Goal: Find specific page/section: Find specific page/section

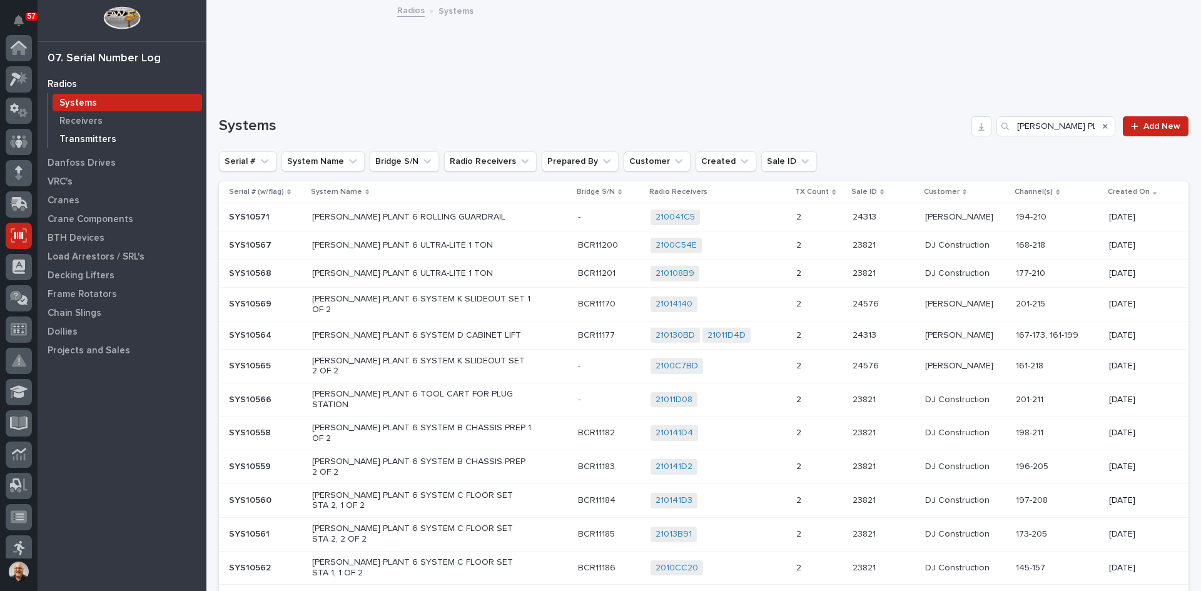
scroll to position [164, 0]
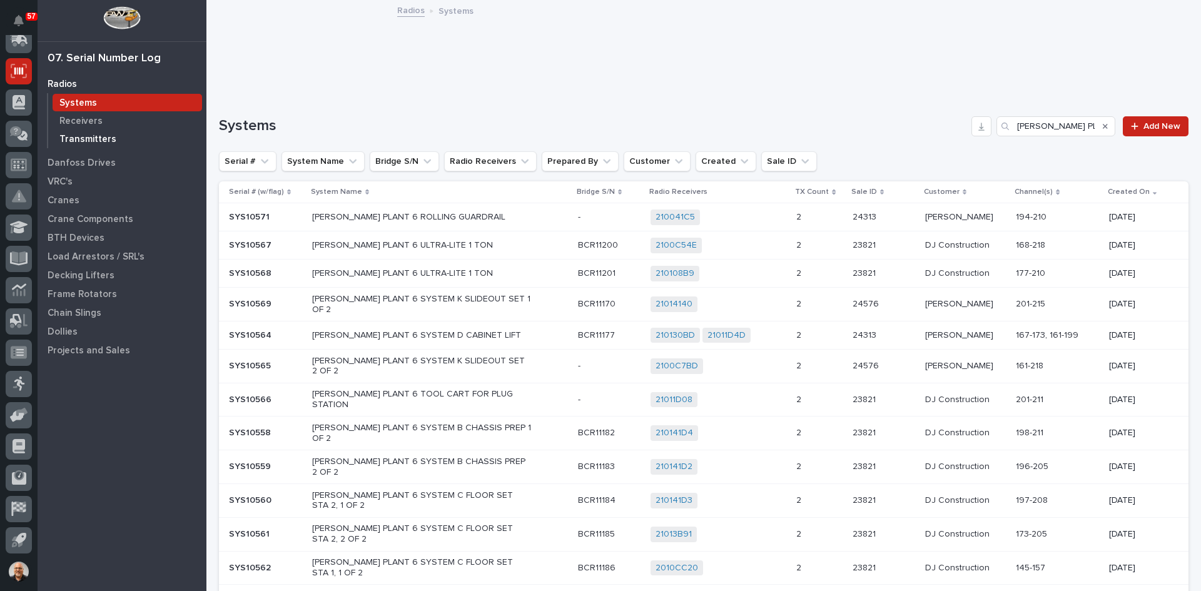
click at [85, 134] on p "Transmitters" at bounding box center [87, 139] width 57 height 11
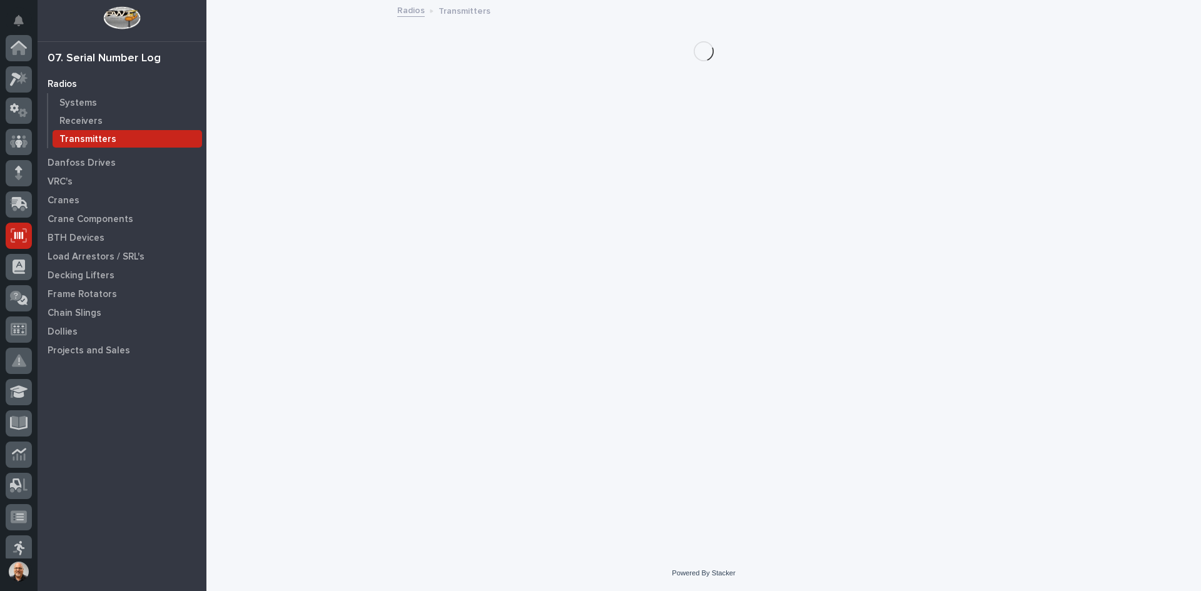
scroll to position [164, 0]
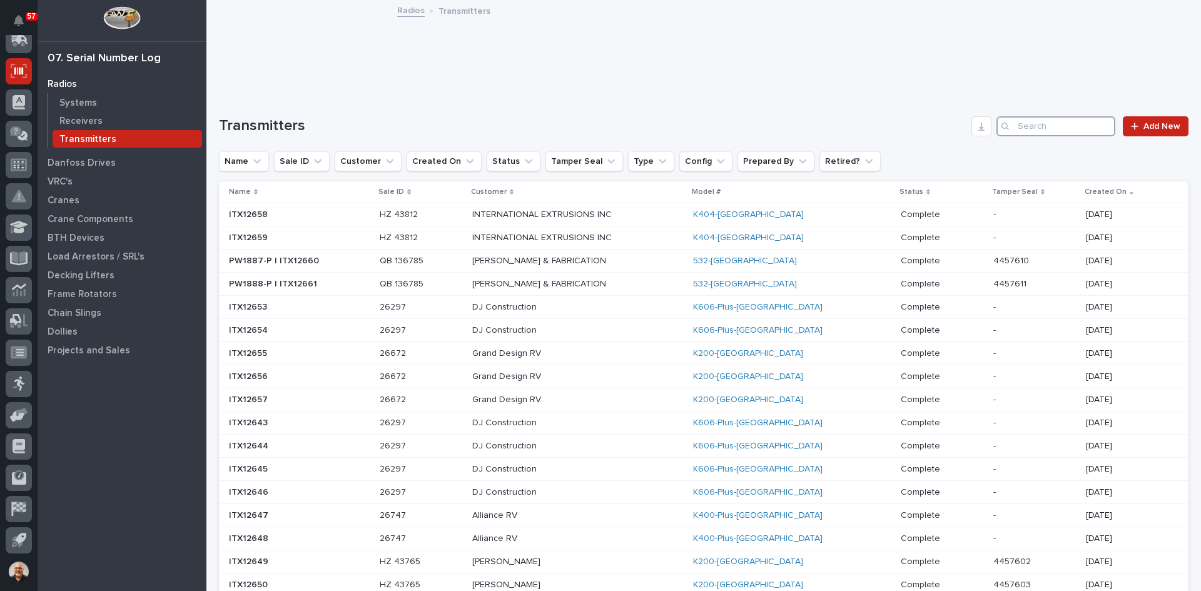
click at [1018, 125] on input "Search" at bounding box center [1055, 126] width 119 height 20
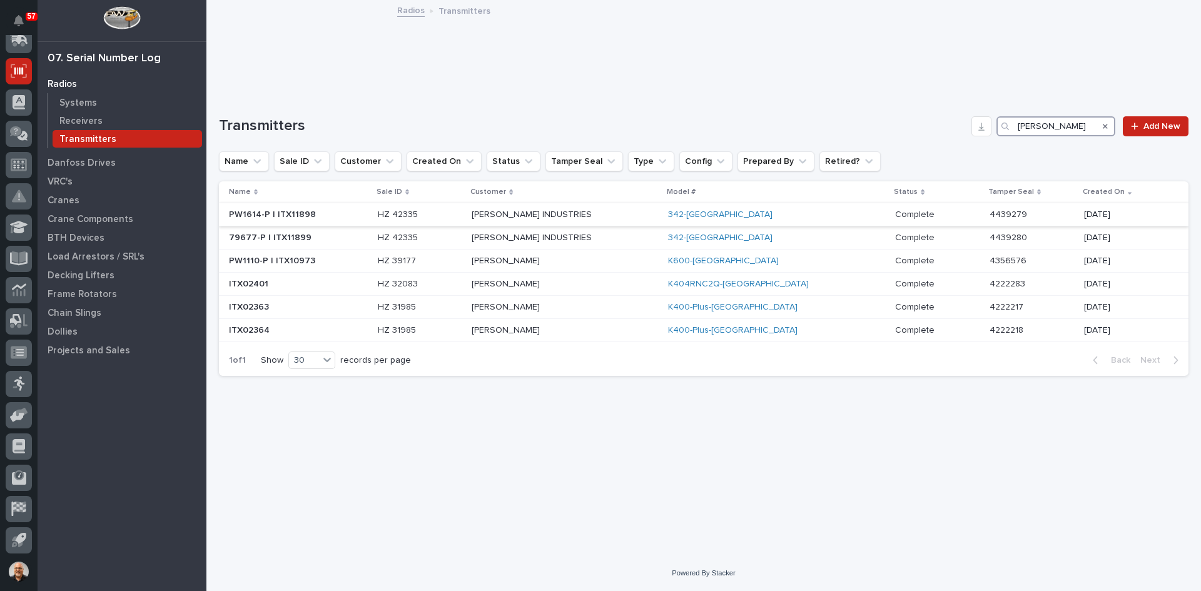
type input "[PERSON_NAME]"
click at [529, 214] on p "[PERSON_NAME] INDUSTRIES" at bounding box center [565, 215] width 186 height 11
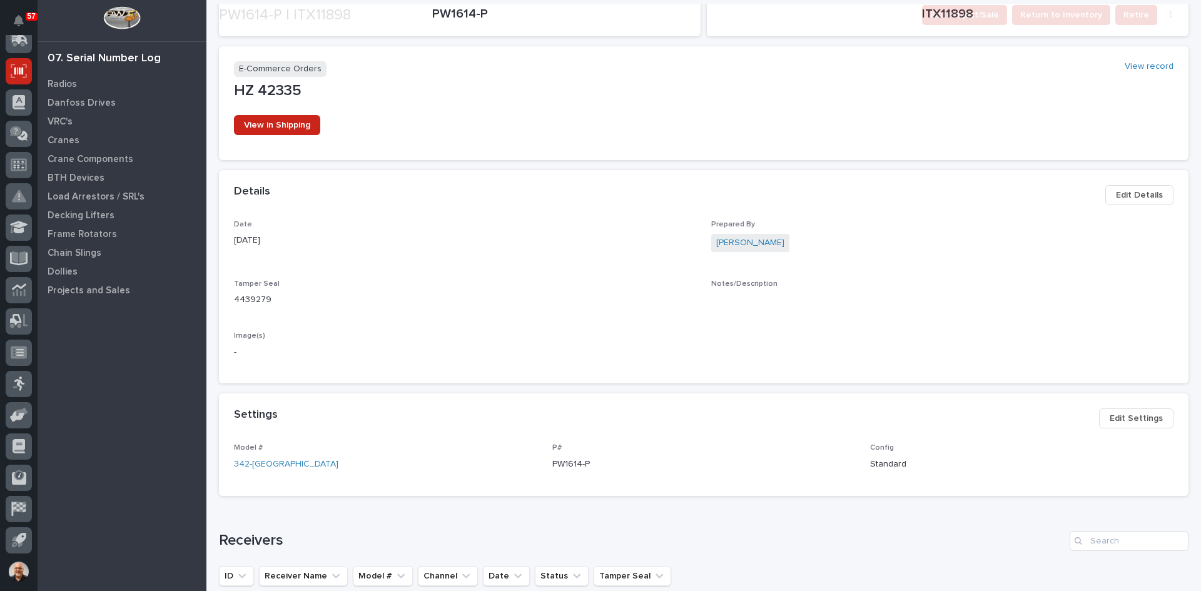
scroll to position [375, 0]
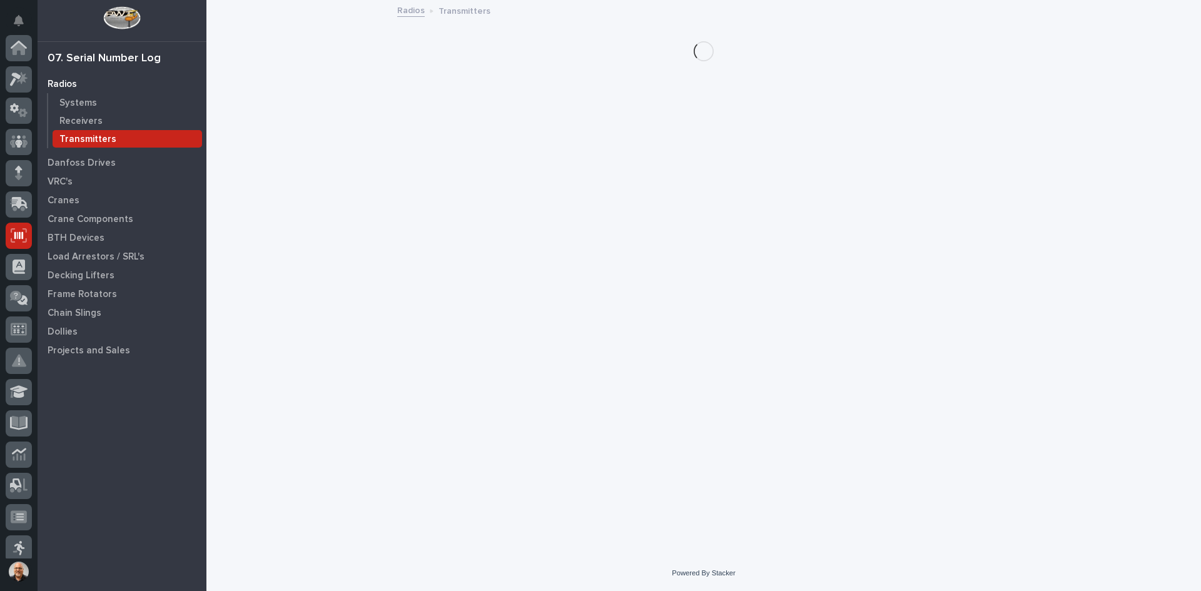
scroll to position [164, 0]
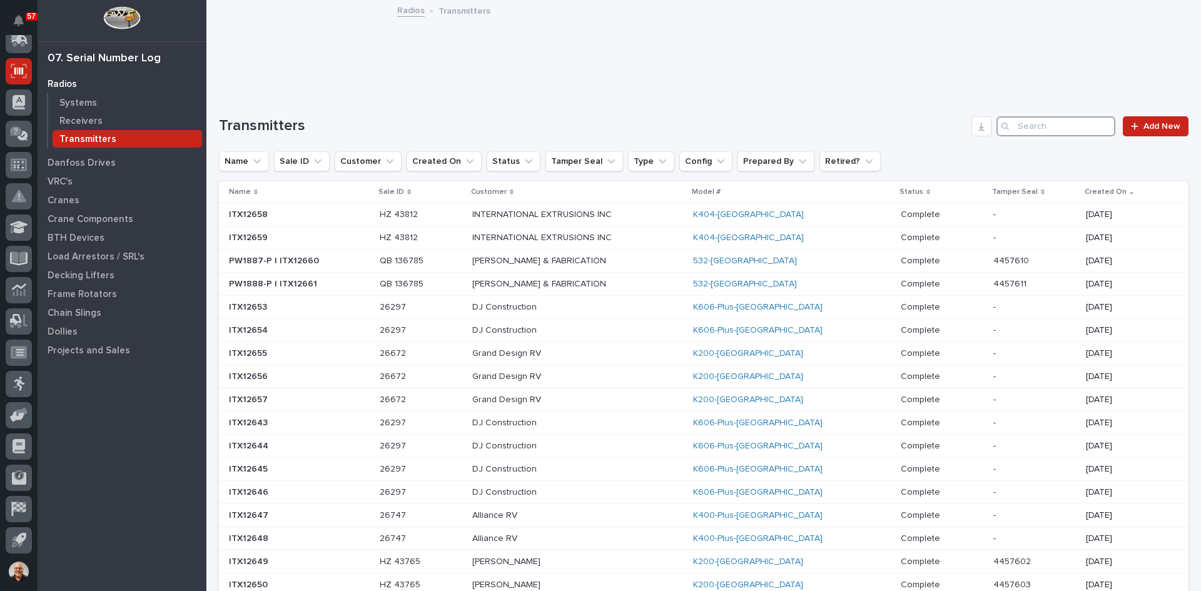
click at [1017, 128] on input "Search" at bounding box center [1055, 126] width 119 height 20
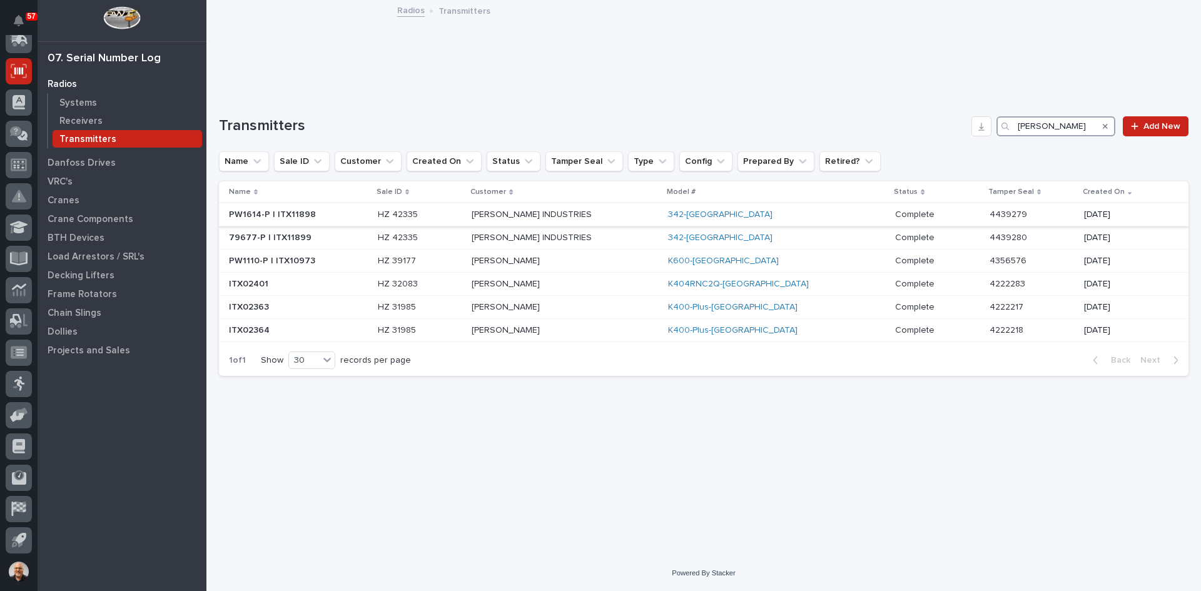
type input "[PERSON_NAME]"
click at [316, 212] on p at bounding box center [298, 215] width 139 height 11
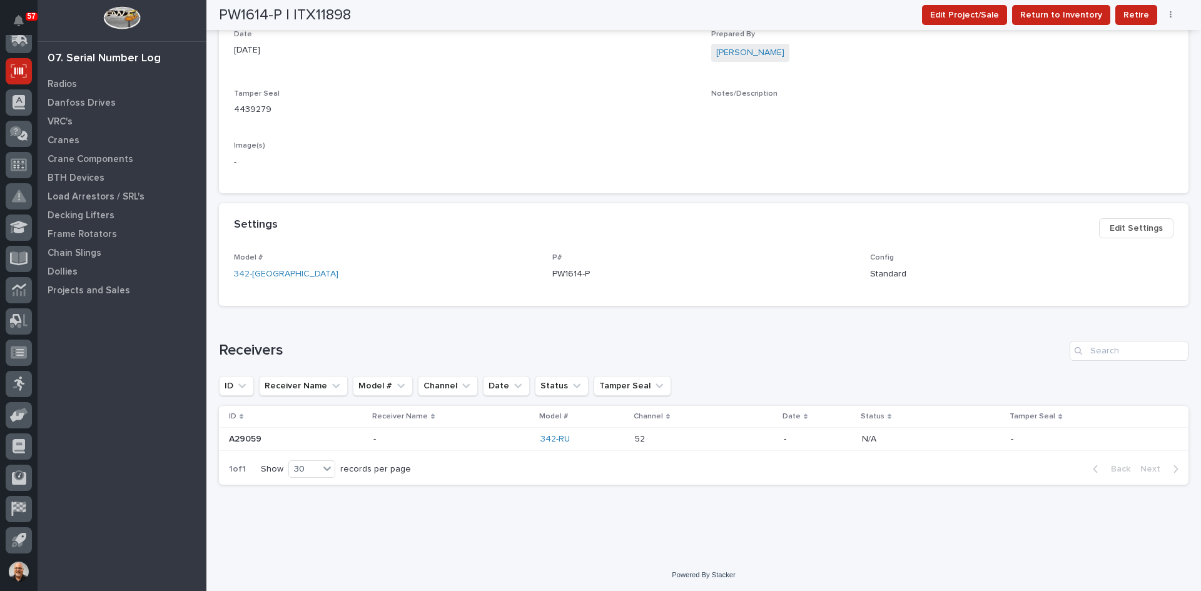
scroll to position [395, 0]
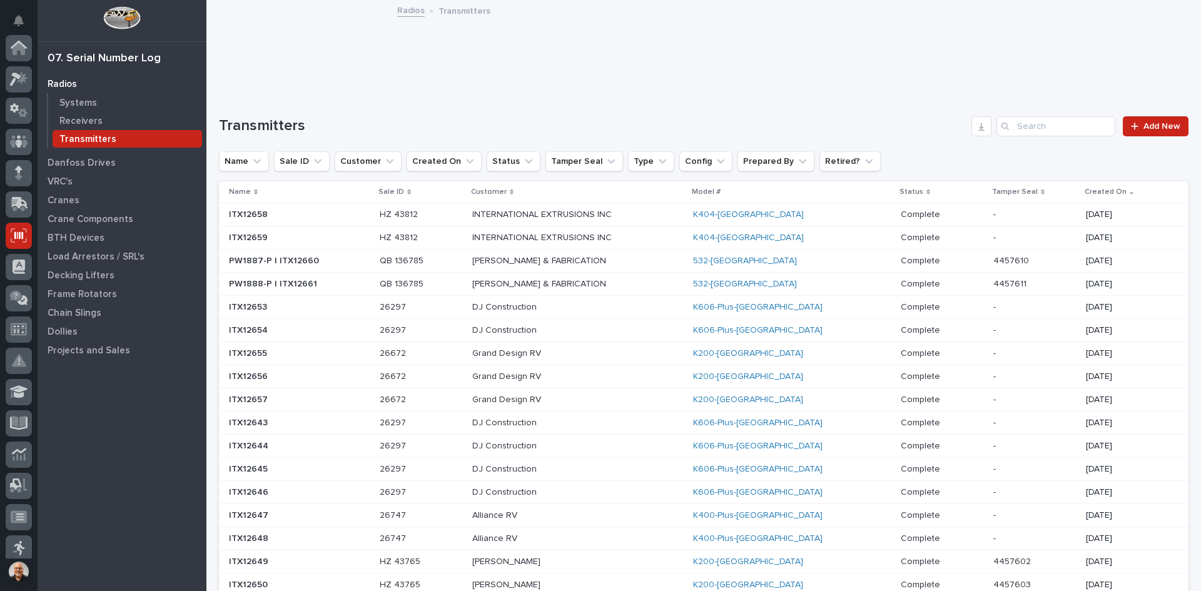
scroll to position [164, 0]
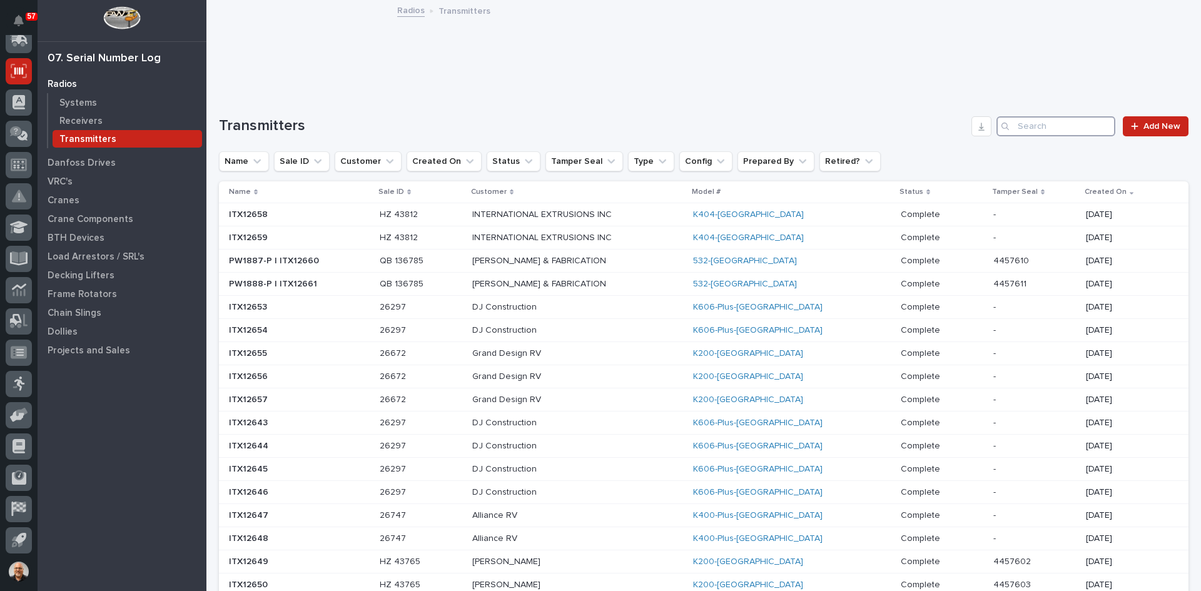
click at [1034, 120] on input "Search" at bounding box center [1055, 126] width 119 height 20
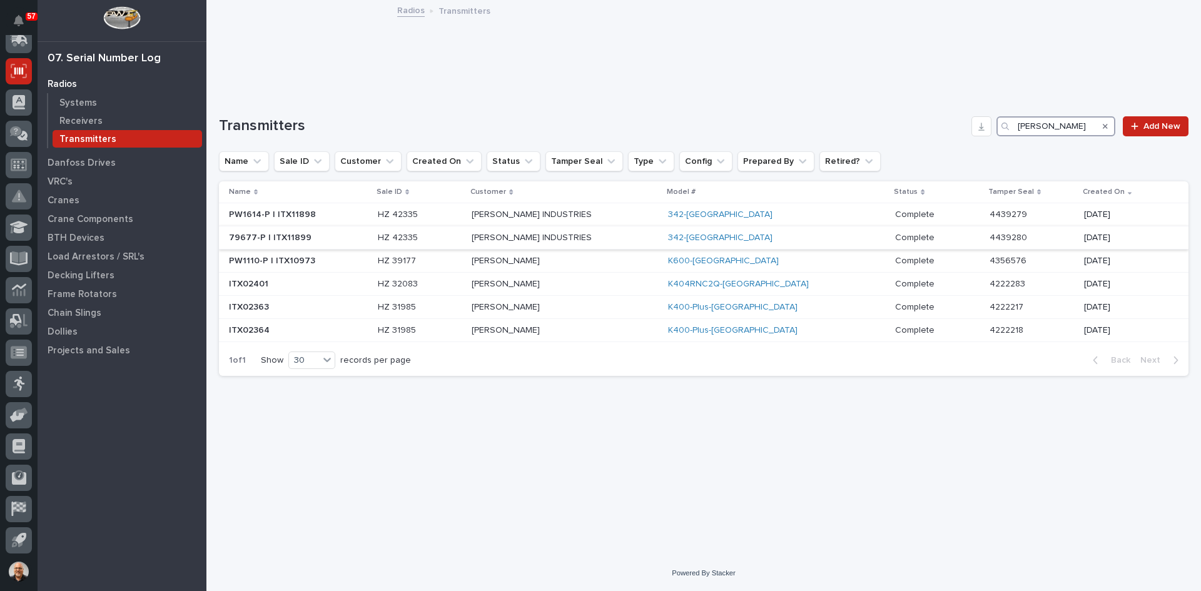
type input "[PERSON_NAME]"
click at [311, 236] on p at bounding box center [298, 238] width 139 height 11
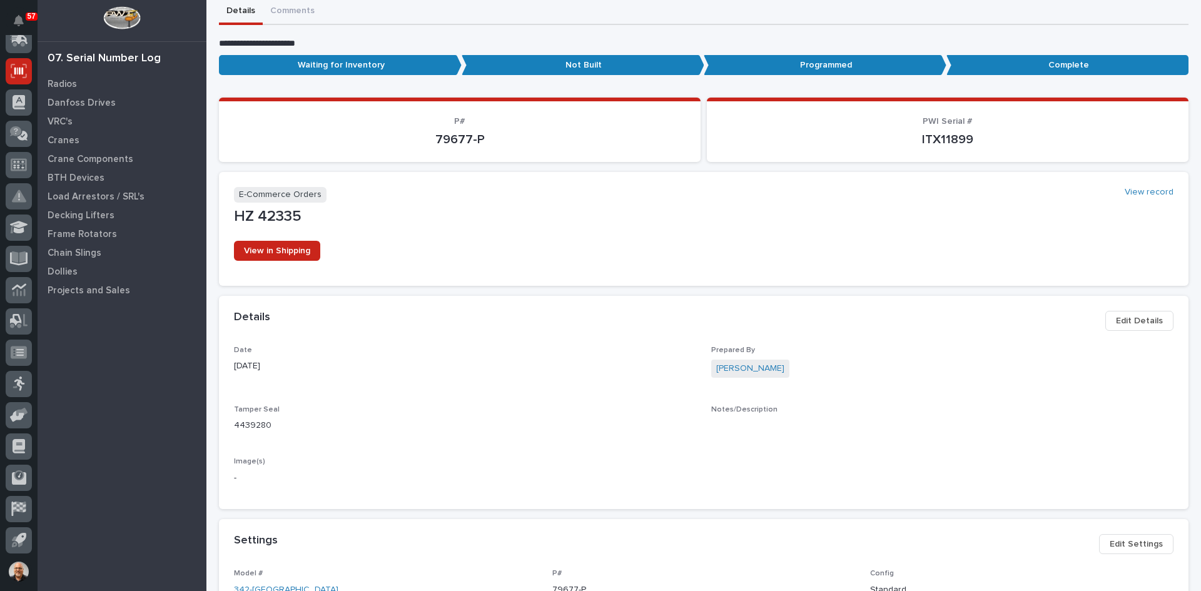
scroll to position [375, 0]
